Goal: Transaction & Acquisition: Book appointment/travel/reservation

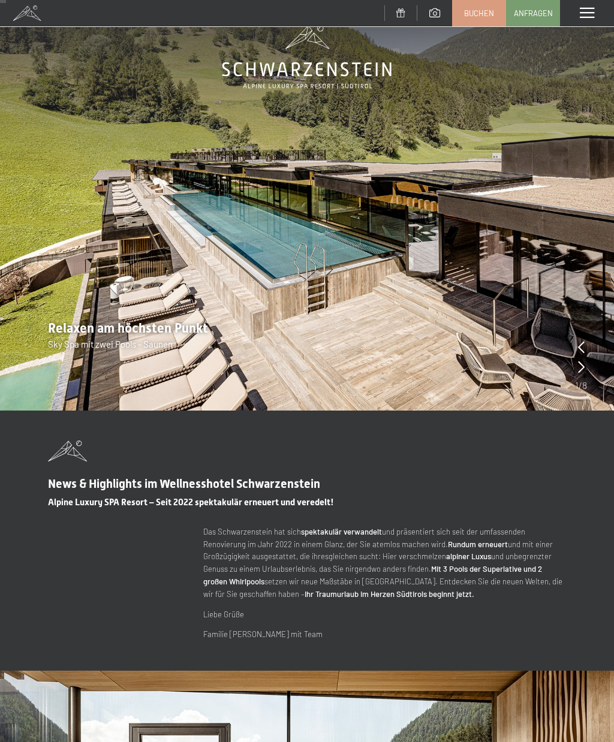
scroll to position [35, 0]
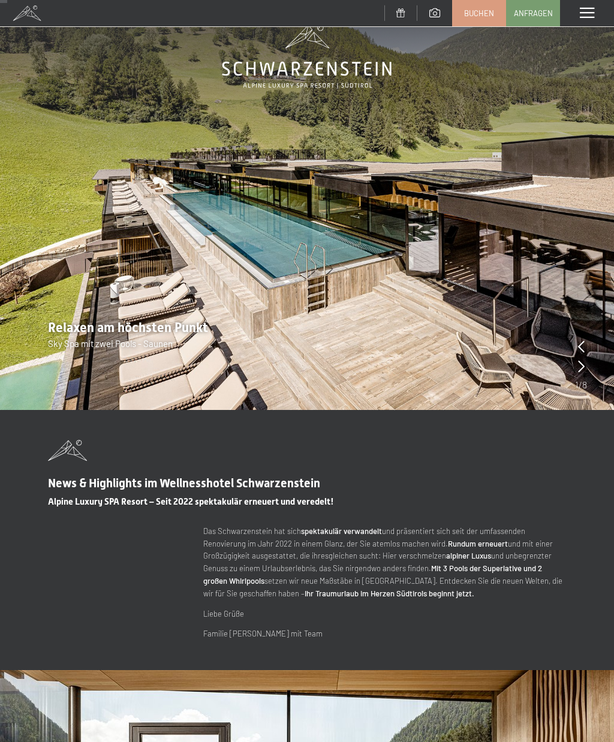
click at [578, 362] on icon at bounding box center [581, 366] width 7 height 12
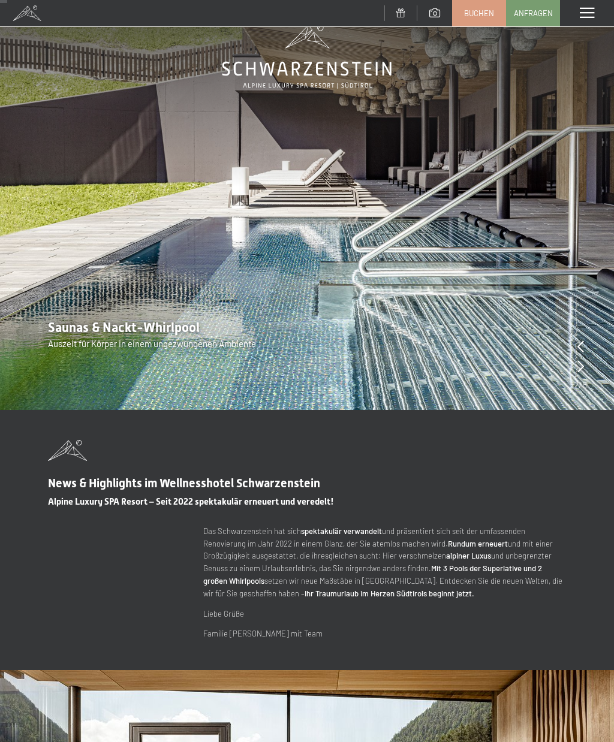
scroll to position [0, 0]
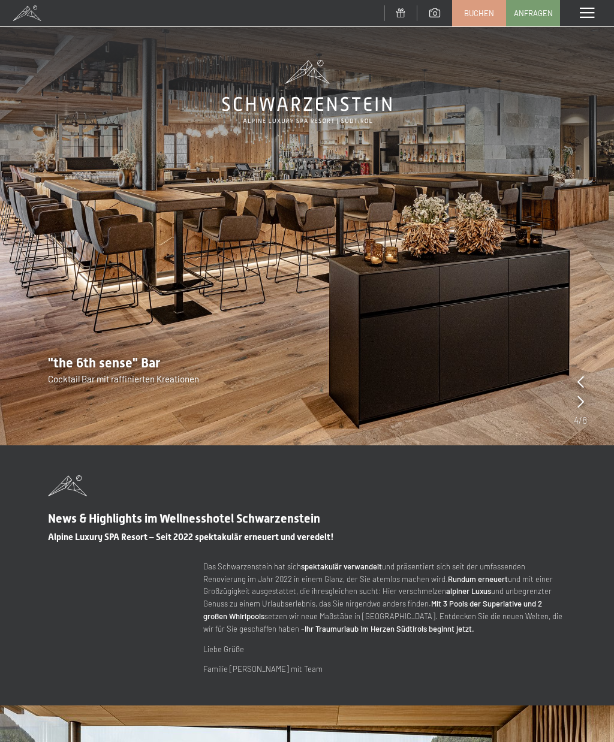
click at [478, 17] on span "Buchen" at bounding box center [479, 13] width 30 height 11
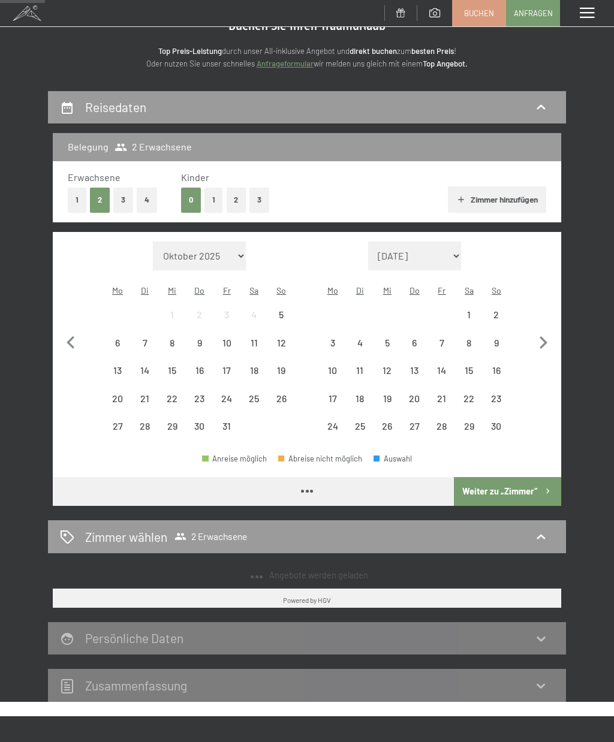
scroll to position [53, 0]
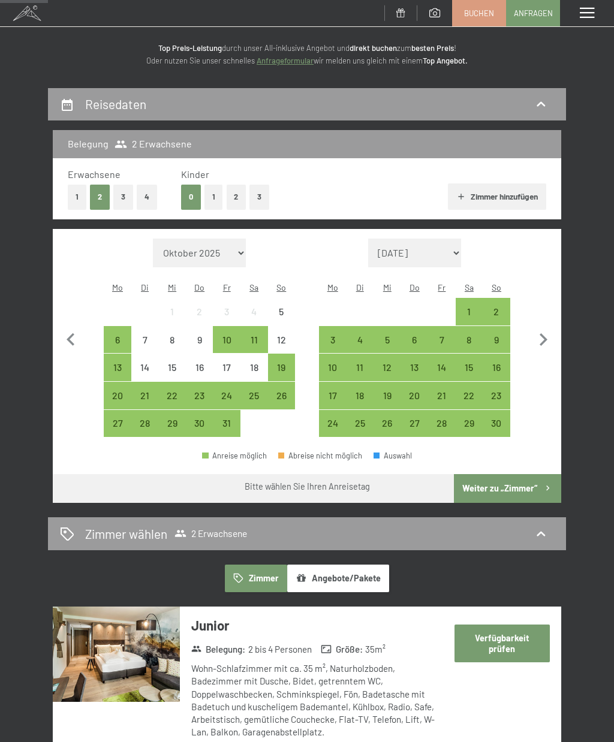
click at [417, 337] on div "6" at bounding box center [414, 347] width 25 height 25
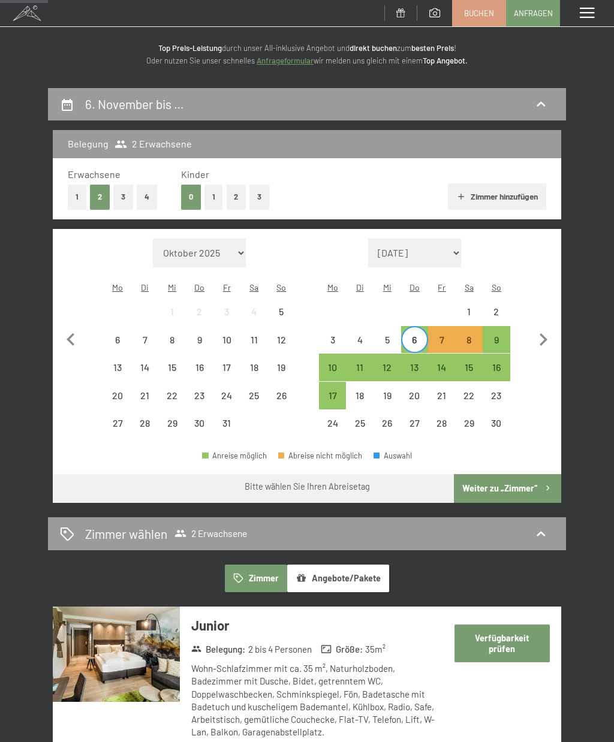
click at [495, 337] on div "9" at bounding box center [496, 347] width 25 height 25
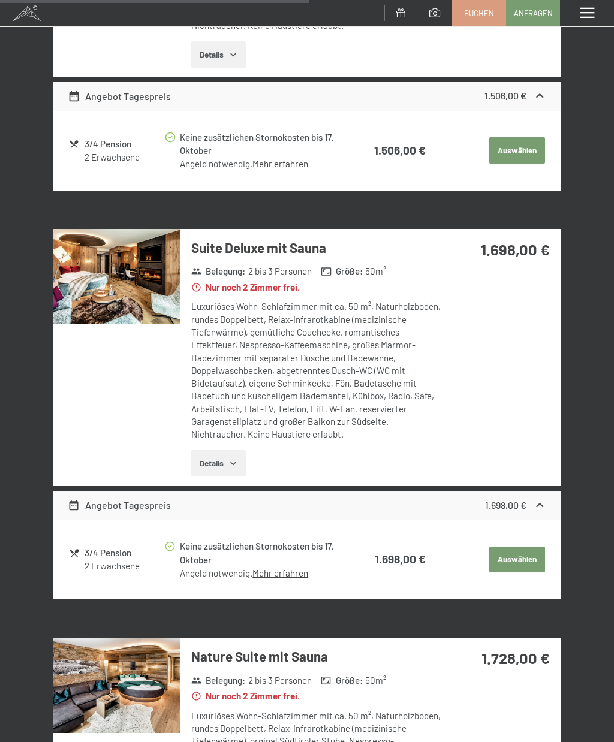
scroll to position [1163, 0]
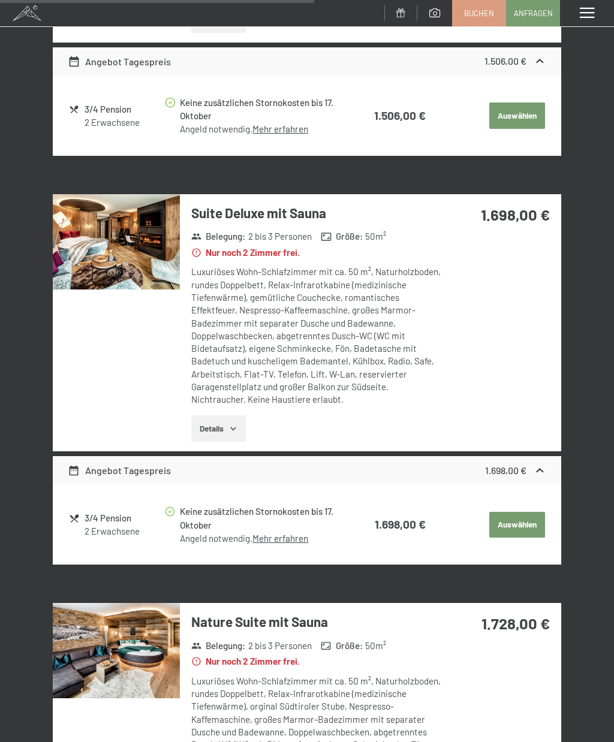
click at [227, 416] on button "Details" at bounding box center [218, 429] width 55 height 26
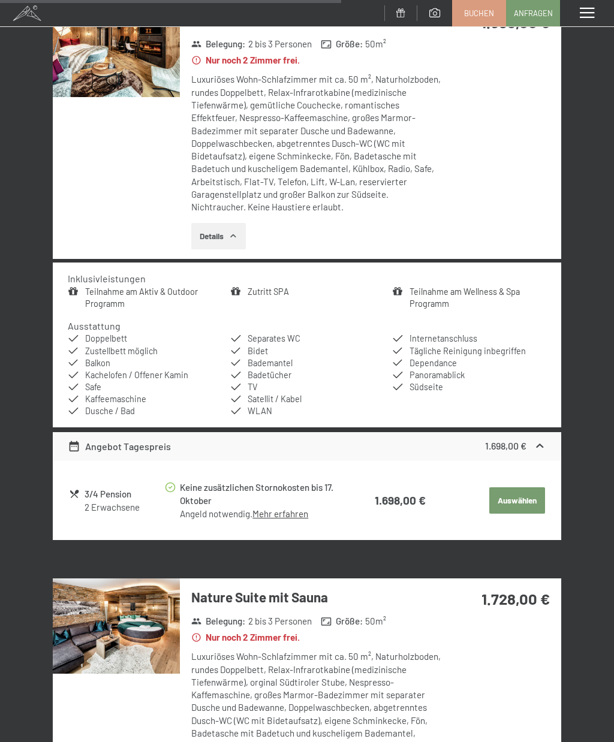
scroll to position [1357, 0]
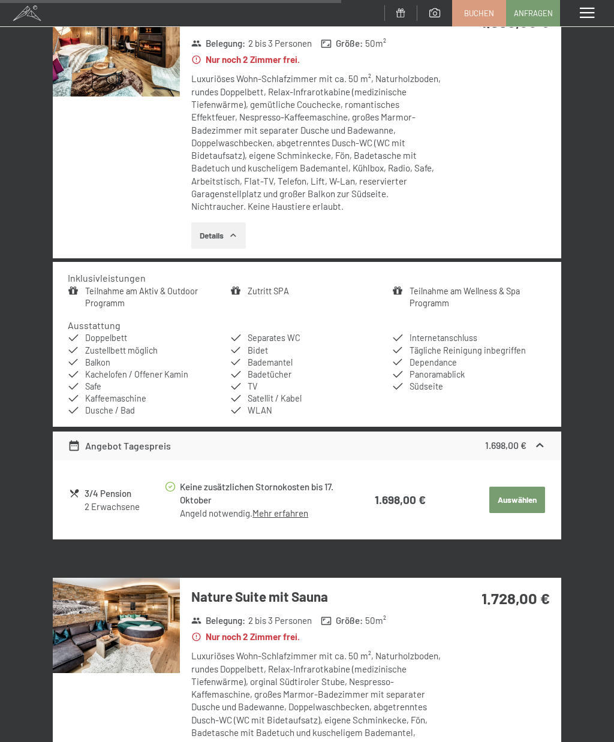
click at [106, 64] on img at bounding box center [116, 48] width 127 height 95
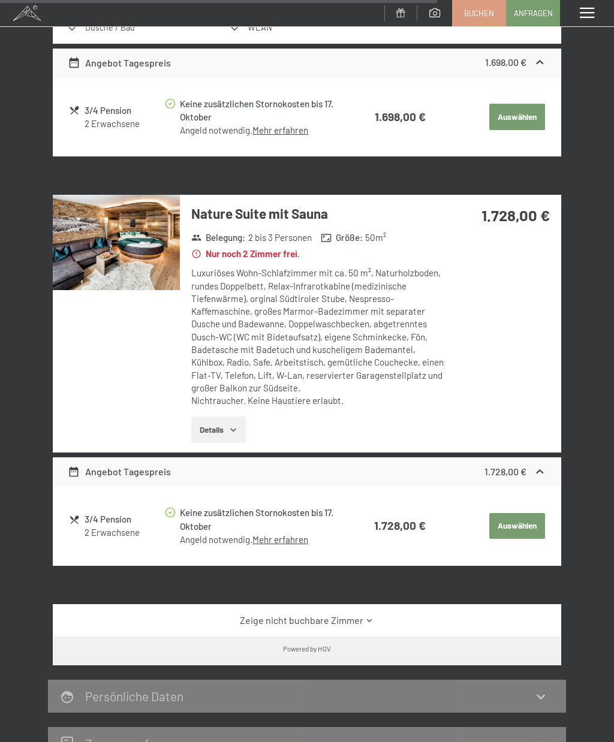
scroll to position [1745, 0]
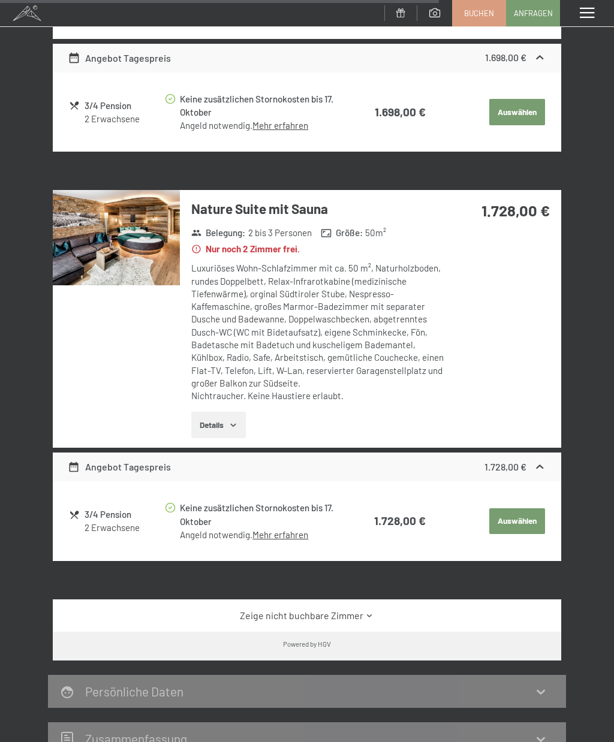
click at [120, 234] on img at bounding box center [116, 237] width 127 height 95
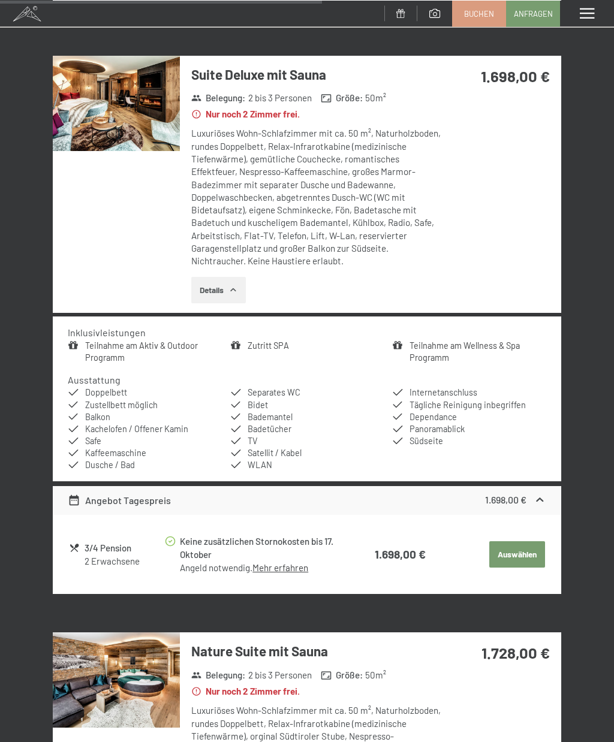
scroll to position [1301, 0]
